Goal: Information Seeking & Learning: Learn about a topic

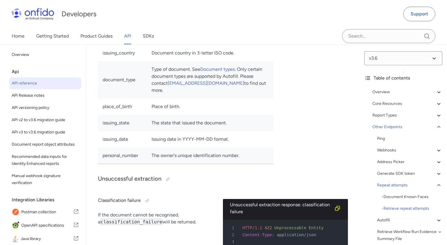
scroll to position [58398, 0]
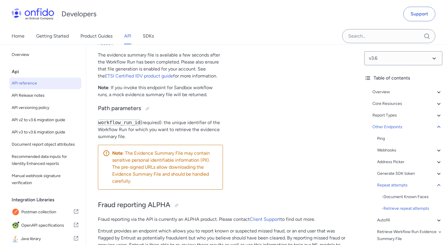
scroll to position [91, 0]
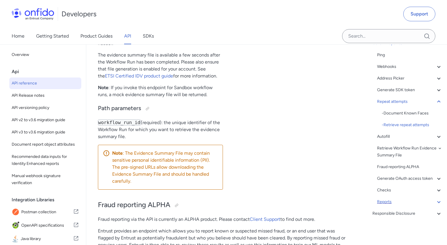
click at [390, 203] on div "Reports" at bounding box center [409, 202] width 65 height 7
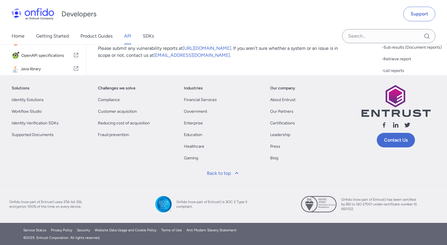
scroll to position [92, 0]
click at [407, 16] on div "- Report object" at bounding box center [412, 12] width 61 height 7
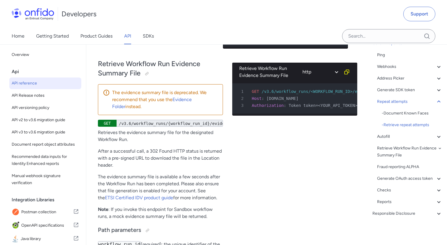
scroll to position [58764, 0]
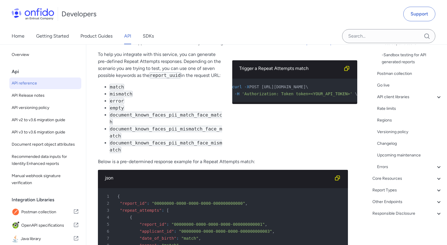
scroll to position [2819, 0]
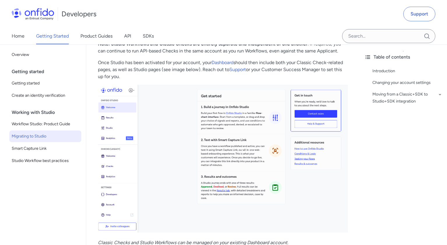
scroll to position [280, 0]
